Goal: Information Seeking & Learning: Find specific fact

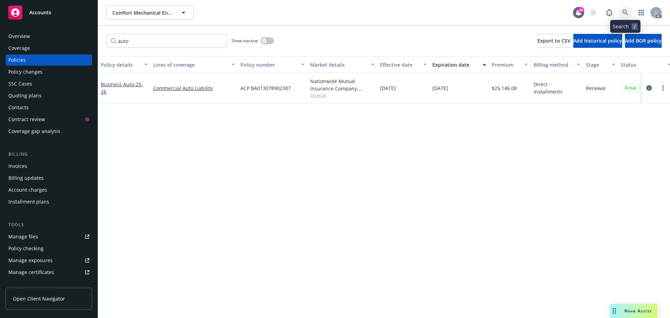
click at [623, 12] on icon at bounding box center [625, 12] width 6 height 6
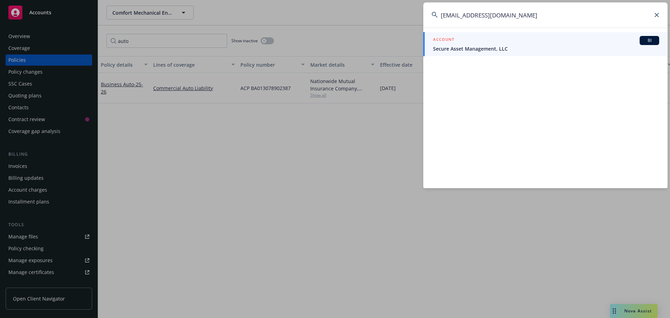
type input "[EMAIL_ADDRESS][DOMAIN_NAME]"
click at [541, 47] on span "Secure Asset Management, LLC" at bounding box center [546, 48] width 226 height 7
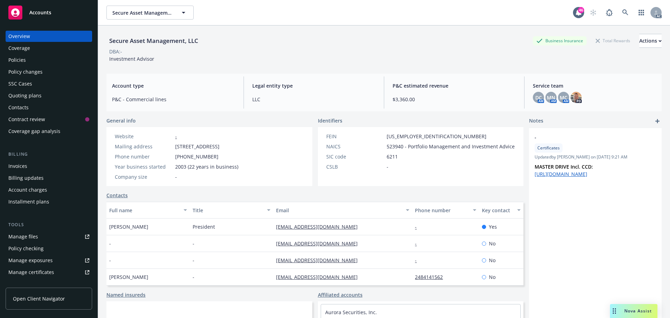
click at [24, 62] on div "Policies" at bounding box center [16, 59] width 17 height 11
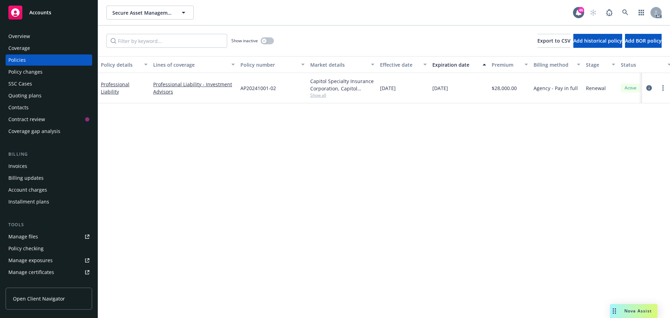
click at [46, 38] on div "Overview" at bounding box center [48, 36] width 81 height 11
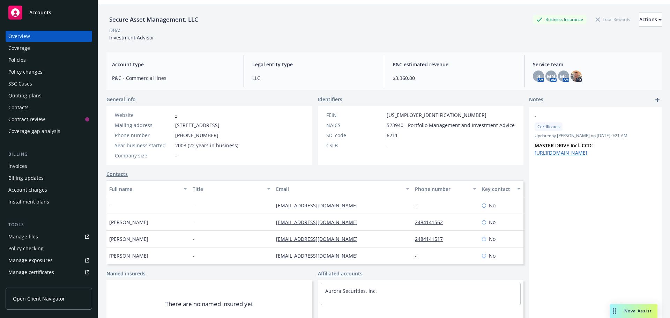
scroll to position [47, 0]
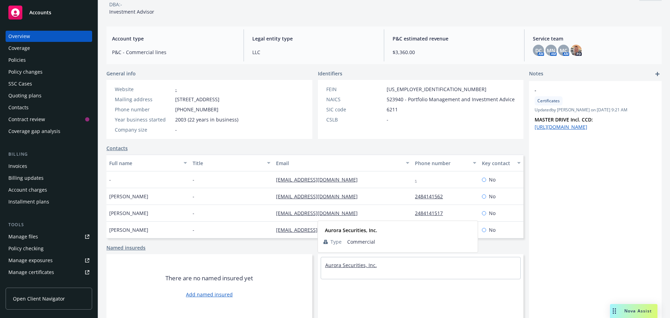
click at [352, 264] on link "Aurora Securities, Inc." at bounding box center [351, 265] width 52 height 7
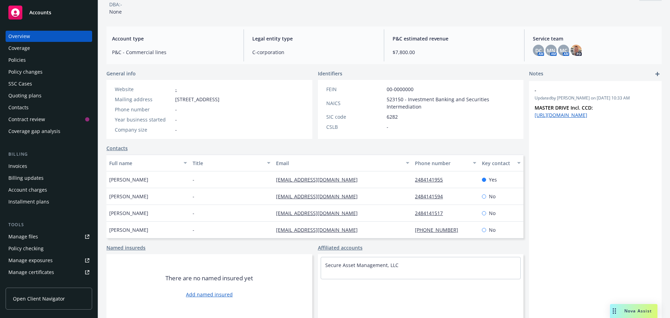
click at [20, 61] on div "Policies" at bounding box center [16, 59] width 17 height 11
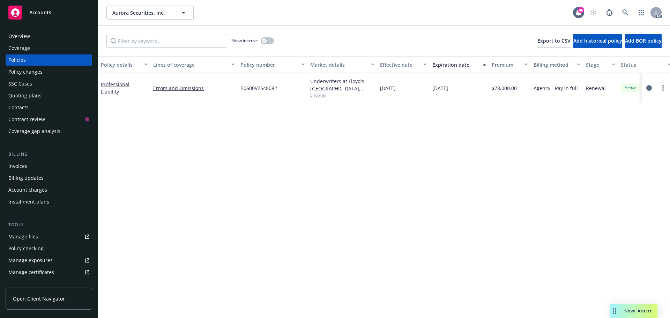
click at [262, 90] on span "B0600V2548082" at bounding box center [258, 87] width 37 height 7
copy span "B0600V2548082"
click at [120, 89] on link "Professional Liability" at bounding box center [115, 88] width 29 height 14
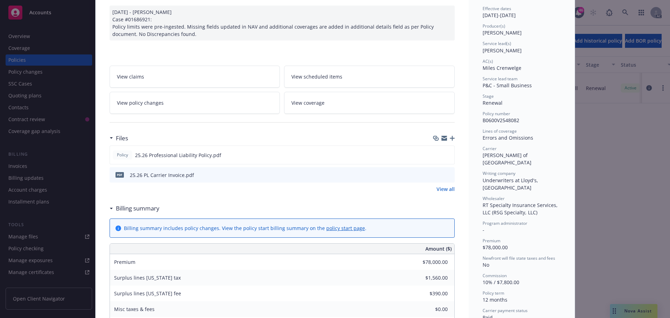
scroll to position [70, 0]
click at [445, 154] on icon "preview file" at bounding box center [447, 153] width 6 height 5
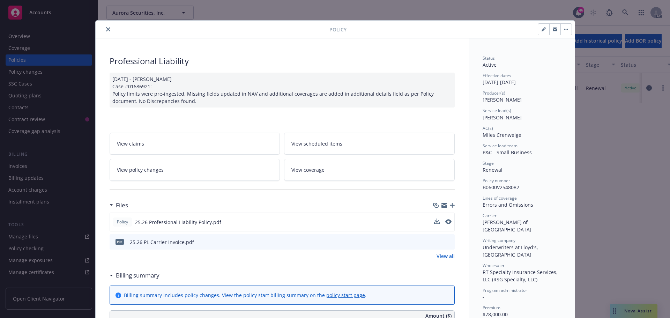
scroll to position [0, 0]
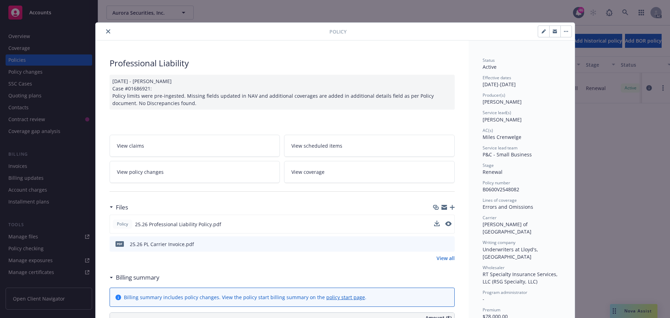
click at [107, 30] on button "close" at bounding box center [108, 31] width 8 height 8
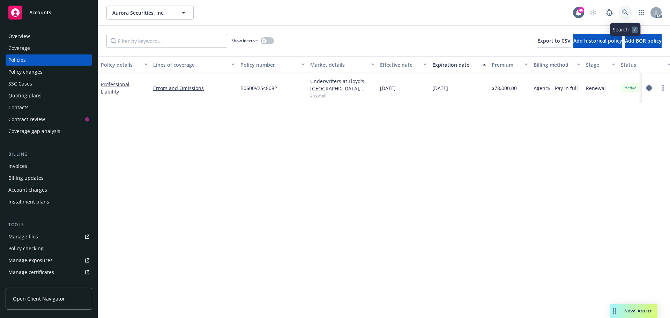
click at [627, 9] on icon at bounding box center [625, 12] width 6 height 6
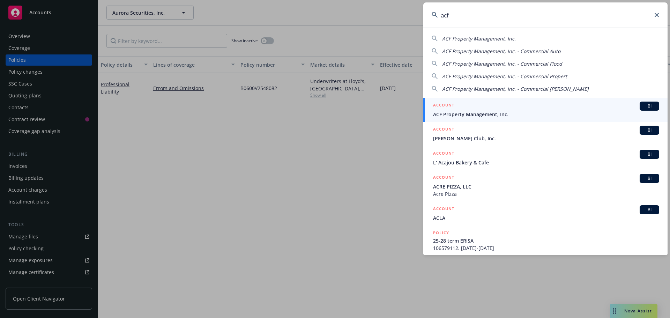
type input "acf"
click at [495, 108] on div "ACCOUNT BI" at bounding box center [546, 106] width 226 height 9
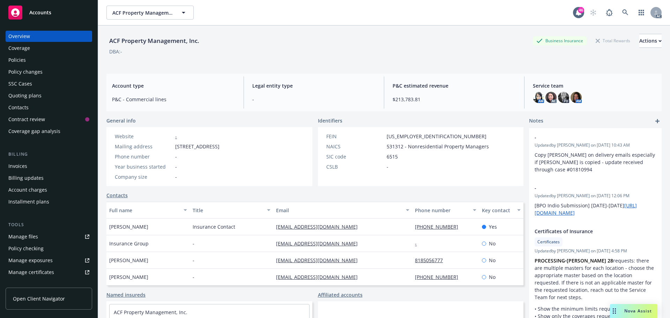
click at [25, 59] on div "Policies" at bounding box center [48, 59] width 81 height 11
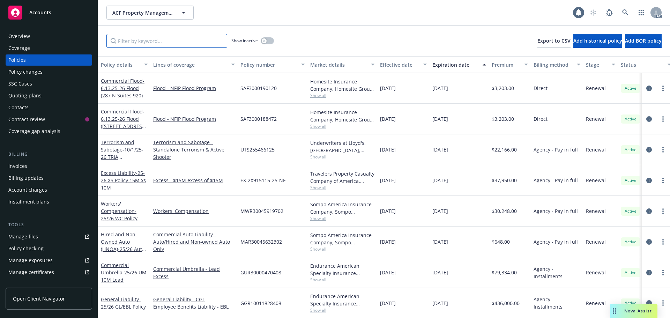
click at [174, 45] on input "Filter by keyword..." at bounding box center [166, 41] width 121 height 14
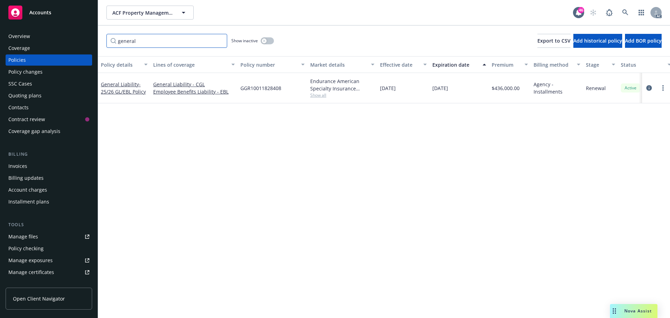
type input "general"
drag, startPoint x: 288, startPoint y: 89, endPoint x: 241, endPoint y: 91, distance: 47.1
click at [241, 91] on div "GGR10011828408" at bounding box center [273, 88] width 70 height 30
copy span "GGR10011828408"
click at [118, 90] on span "- 25/26 GL/EBL Policy" at bounding box center [123, 88] width 45 height 14
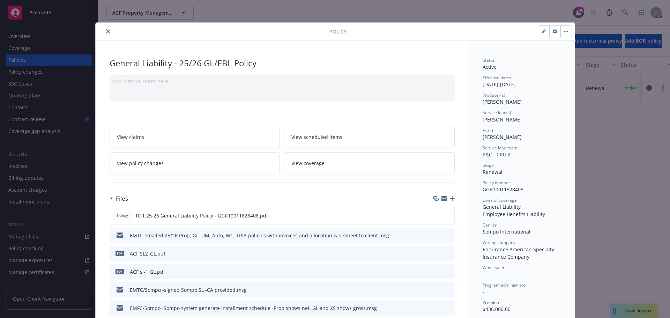
click at [106, 32] on icon "close" at bounding box center [108, 31] width 4 height 4
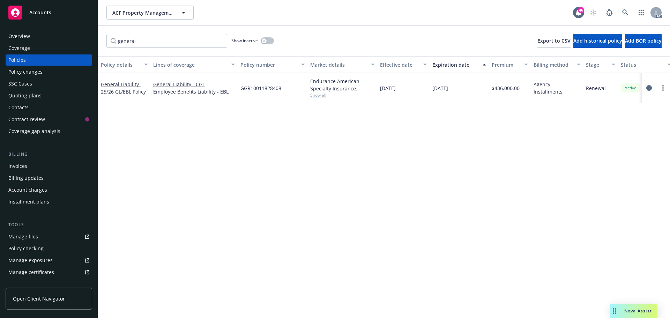
click at [16, 33] on div "Overview" at bounding box center [19, 36] width 22 height 11
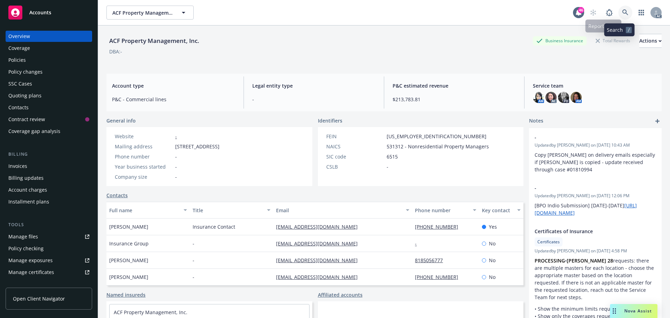
click at [619, 8] on link at bounding box center [625, 13] width 14 height 14
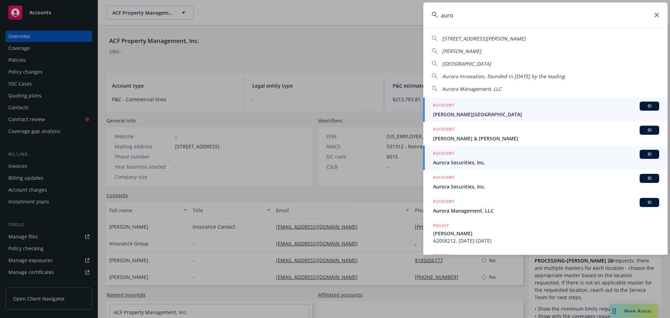
type input "auro"
click at [468, 160] on span "Aurora Securities, Inc." at bounding box center [546, 162] width 226 height 7
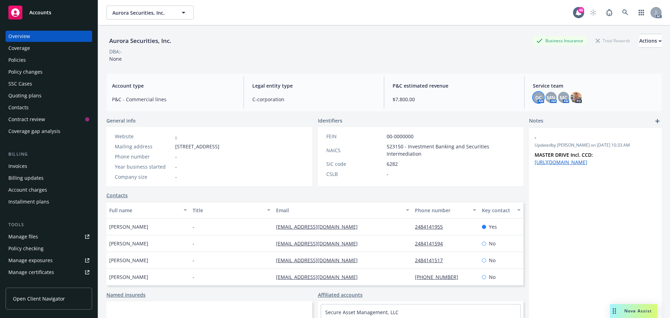
click at [537, 99] on span "DC" at bounding box center [538, 97] width 7 height 7
click at [547, 96] on span "MN" at bounding box center [551, 97] width 8 height 7
click at [560, 96] on span "MC" at bounding box center [564, 97] width 8 height 7
click at [572, 98] on img at bounding box center [575, 97] width 11 height 11
click at [607, 97] on div "DC AM MN AM MC AM PD" at bounding box center [594, 97] width 123 height 11
